Goal: Find contact information: Find contact information

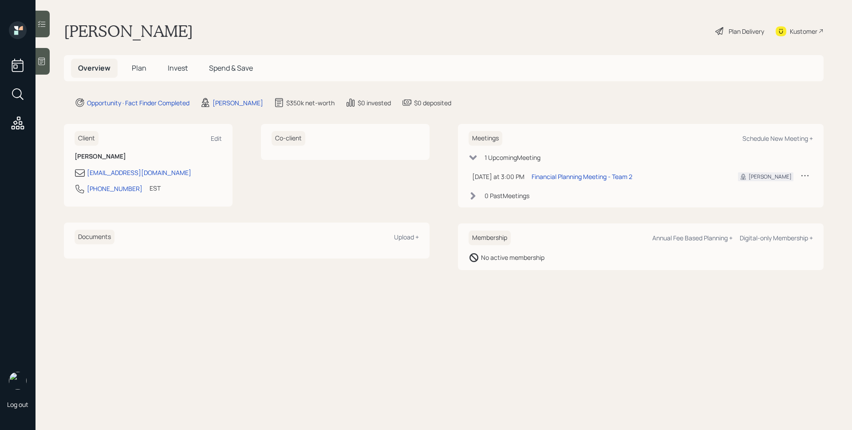
click at [42, 67] on div at bounding box center [42, 61] width 14 height 27
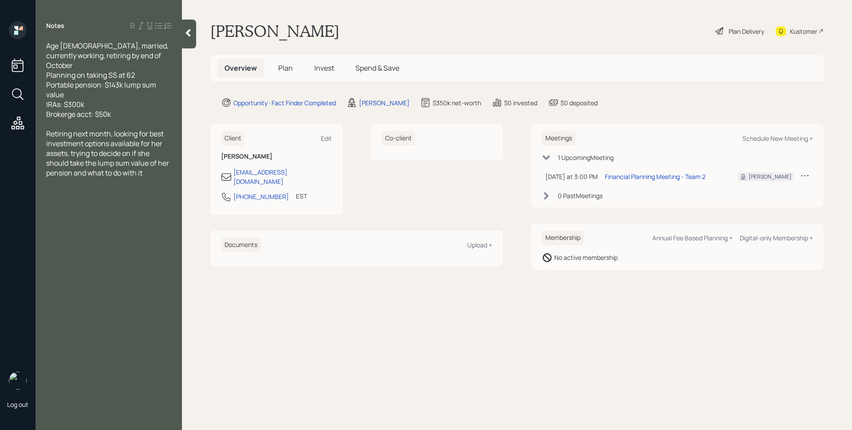
click at [626, 327] on main "[PERSON_NAME] Plan Delivery Kustomer Overview Plan Invest Spend & Save Opportun…" at bounding box center [517, 215] width 670 height 430
click at [600, 101] on div "Opportunity · Fact Finder Completed [PERSON_NAME] $350k net-worth $0 invested $…" at bounding box center [522, 102] width 603 height 11
click at [284, 68] on span "Plan" at bounding box center [285, 68] width 15 height 10
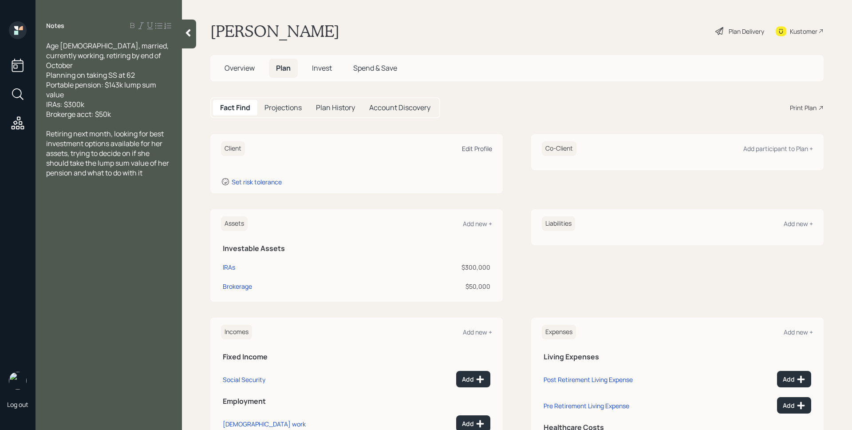
click at [476, 152] on div "Edit Profile" at bounding box center [477, 148] width 30 height 8
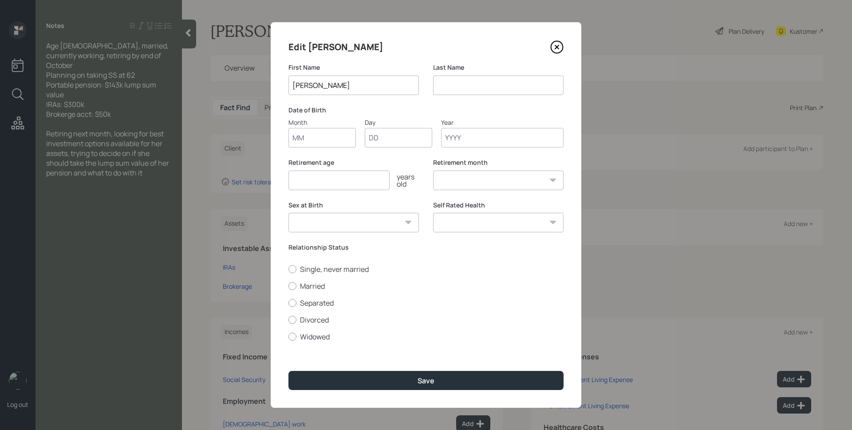
click at [524, 86] on input at bounding box center [498, 85] width 130 height 20
click at [493, 83] on input at bounding box center [498, 85] width 130 height 20
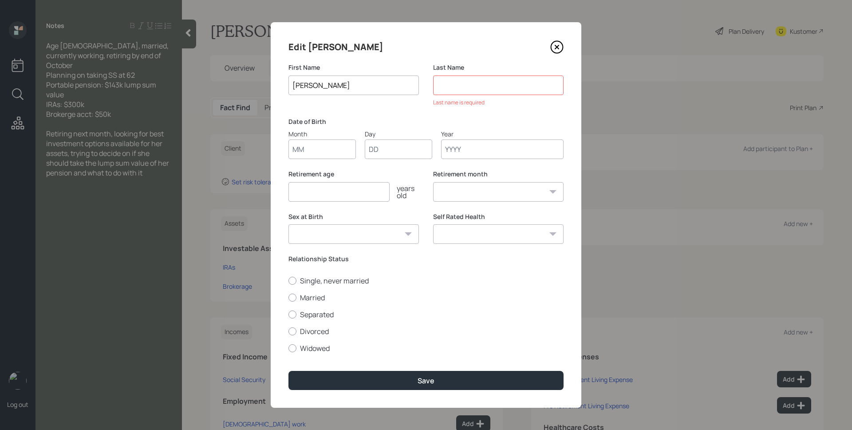
click at [556, 50] on icon at bounding box center [556, 46] width 13 height 13
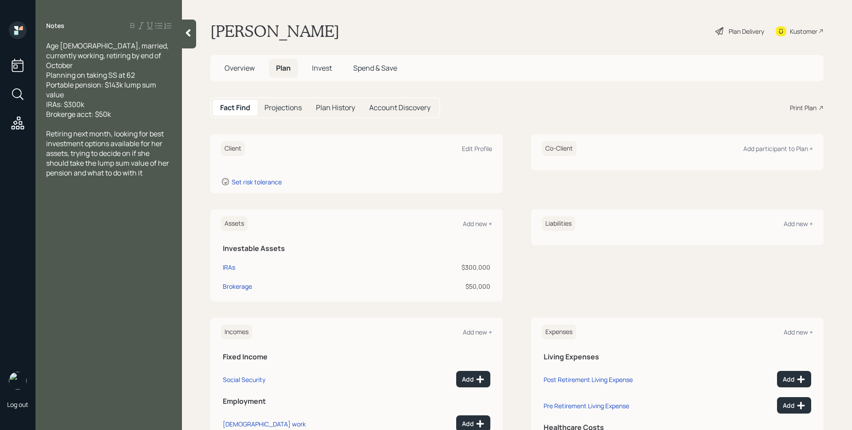
click at [241, 67] on span "Overview" at bounding box center [240, 68] width 30 height 10
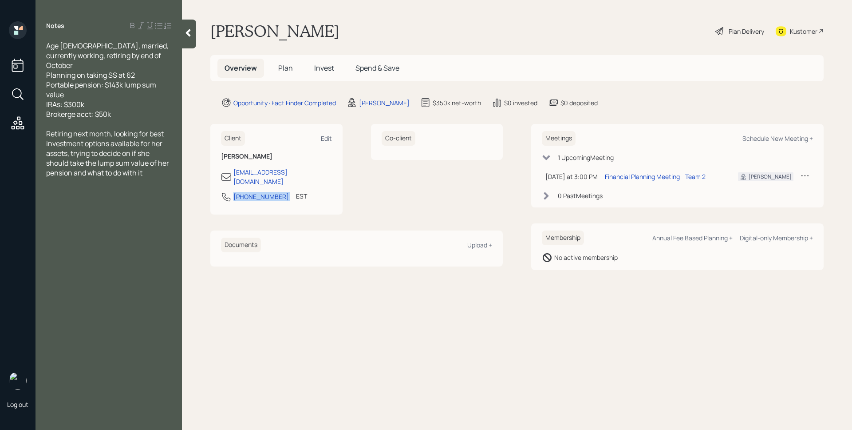
drag, startPoint x: 276, startPoint y: 187, endPoint x: 226, endPoint y: 189, distance: 50.2
click at [226, 191] on div "[PHONE_NUMBER] EST Currently 3:07 PM" at bounding box center [276, 199] width 111 height 16
copy div "[PHONE_NUMBER]"
click at [676, 76] on div "Overview Plan Invest Spend & Save" at bounding box center [516, 68] width 613 height 26
click at [808, 173] on icon at bounding box center [804, 175] width 9 height 9
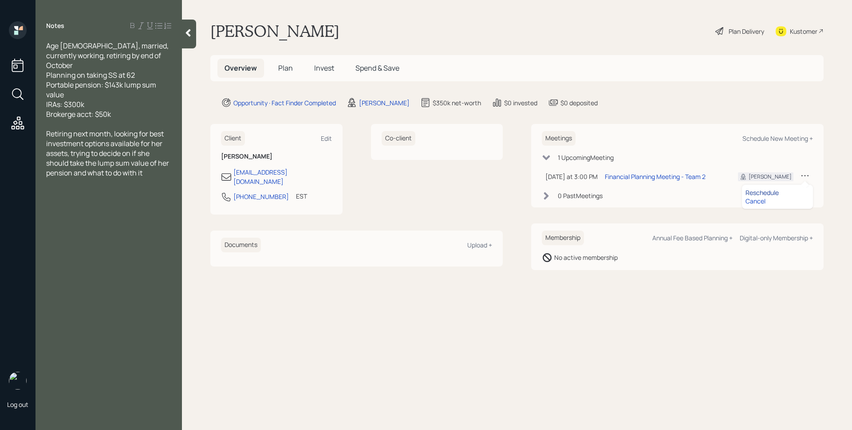
click at [779, 190] on div "Reschedule" at bounding box center [777, 192] width 64 height 8
click at [804, 174] on icon at bounding box center [804, 175] width 9 height 9
click at [761, 190] on div "Reschedule" at bounding box center [777, 192] width 64 height 8
